Goal: Navigation & Orientation: Find specific page/section

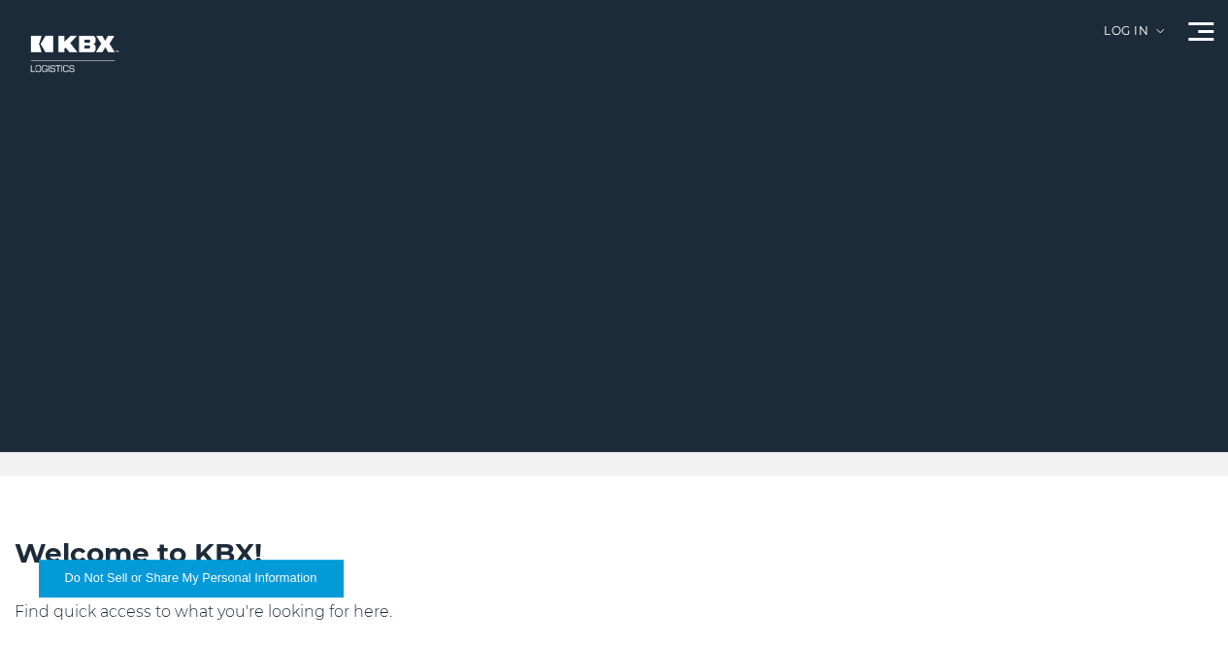
click at [0, 0] on link "Our Solutions" at bounding box center [0, 0] width 0 height 0
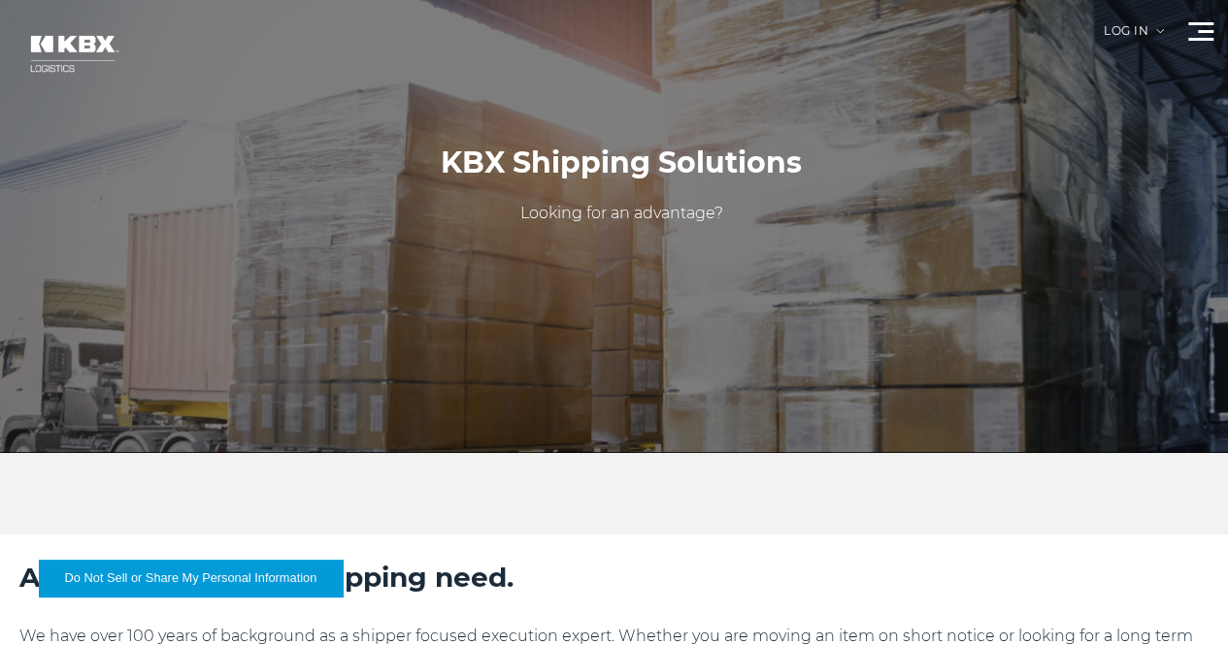
click at [0, 0] on link "Trucking" at bounding box center [0, 0] width 0 height 0
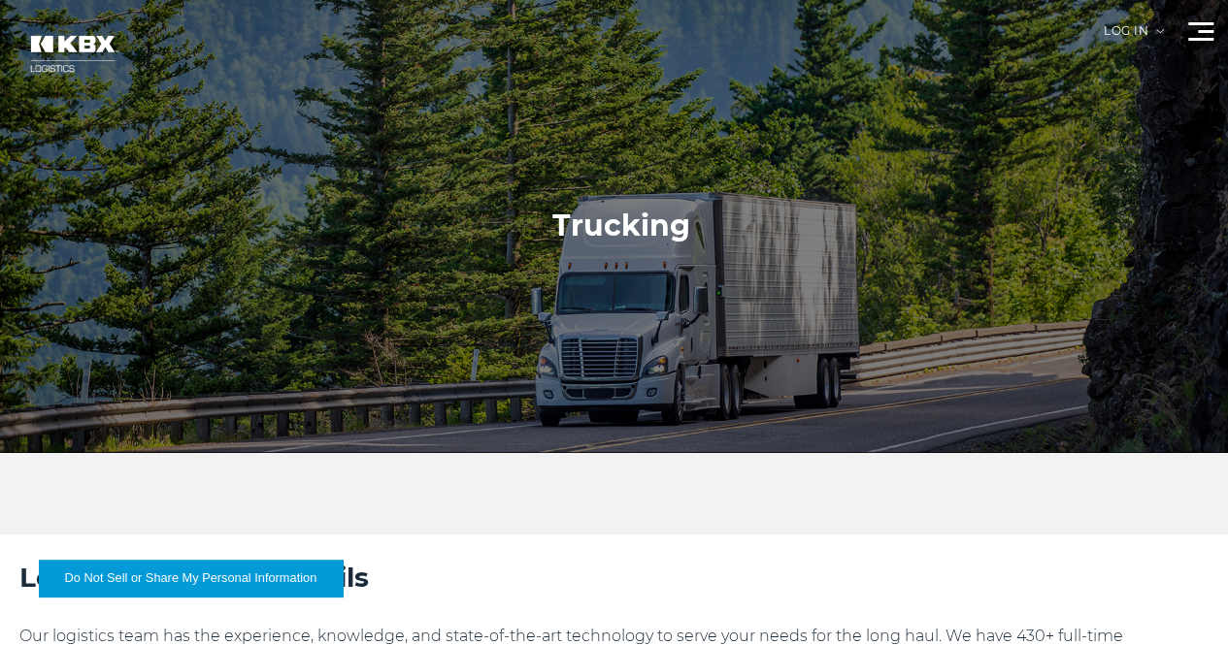
click at [804, 596] on h2 "Let Us Tackle the Details" at bounding box center [613, 577] width 1189 height 37
